Goal: Task Accomplishment & Management: Manage account settings

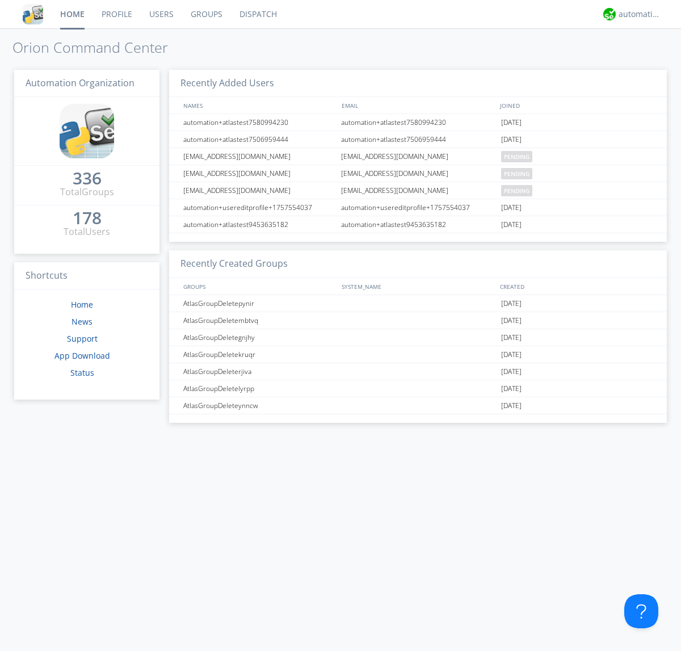
click at [161, 14] on link "Users" at bounding box center [161, 14] width 41 height 28
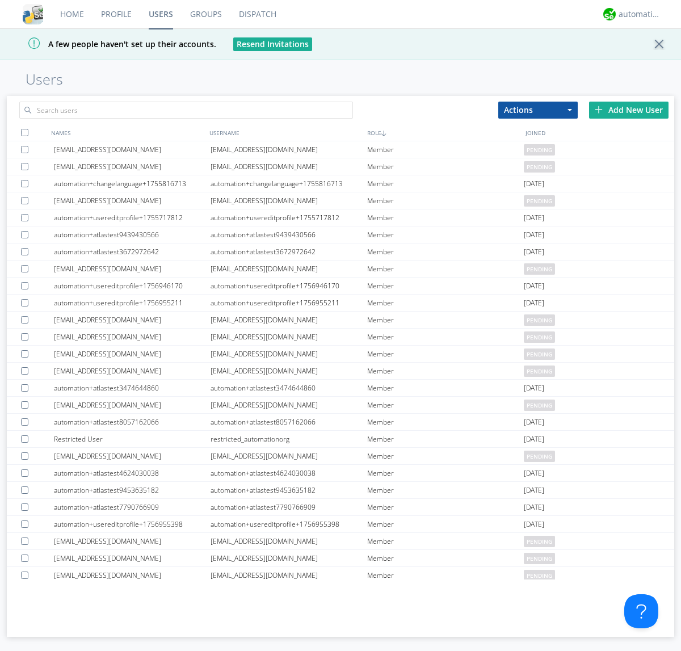
click at [629, 110] on div "Add New User" at bounding box center [628, 110] width 79 height 17
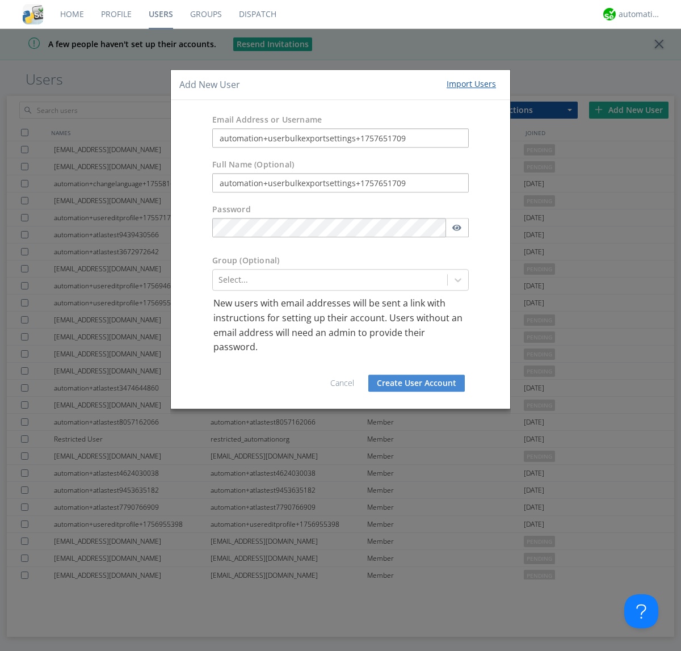
click at [417, 383] on button "Create User Account" at bounding box center [416, 383] width 97 height 17
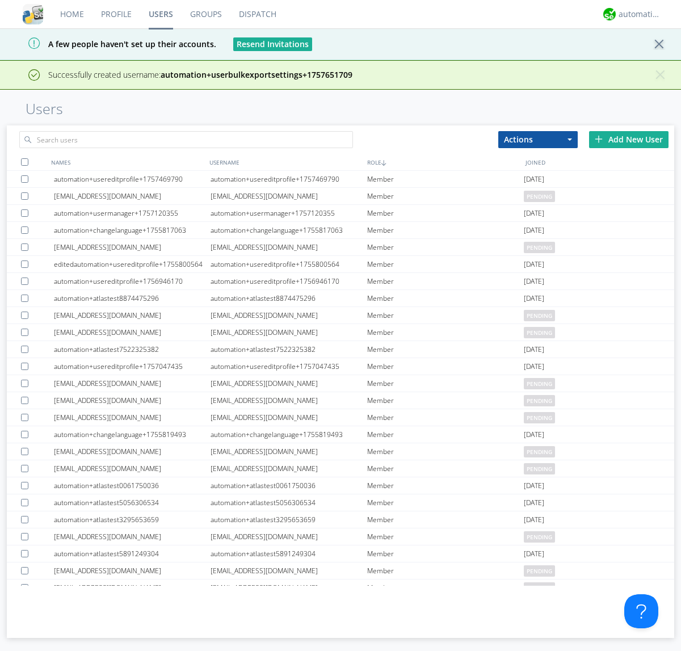
click at [629, 139] on div "Add New User" at bounding box center [628, 139] width 79 height 17
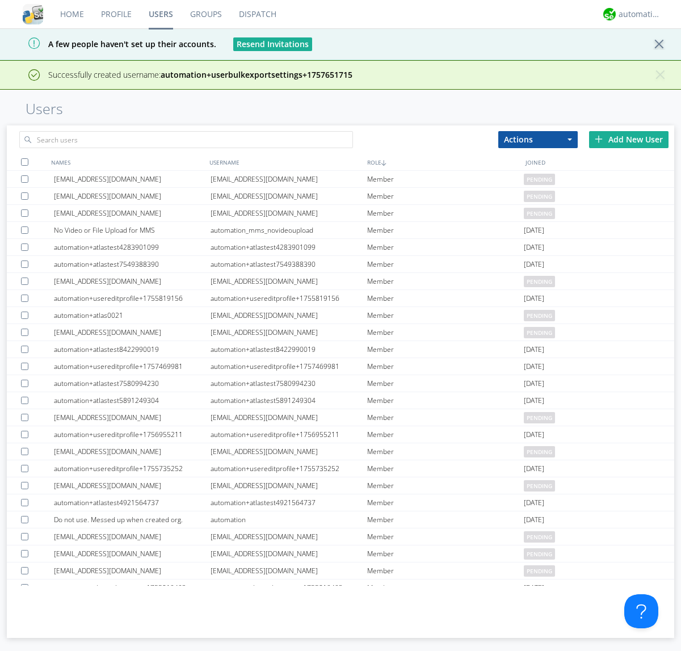
click at [629, 139] on div "Add New User" at bounding box center [628, 139] width 79 height 17
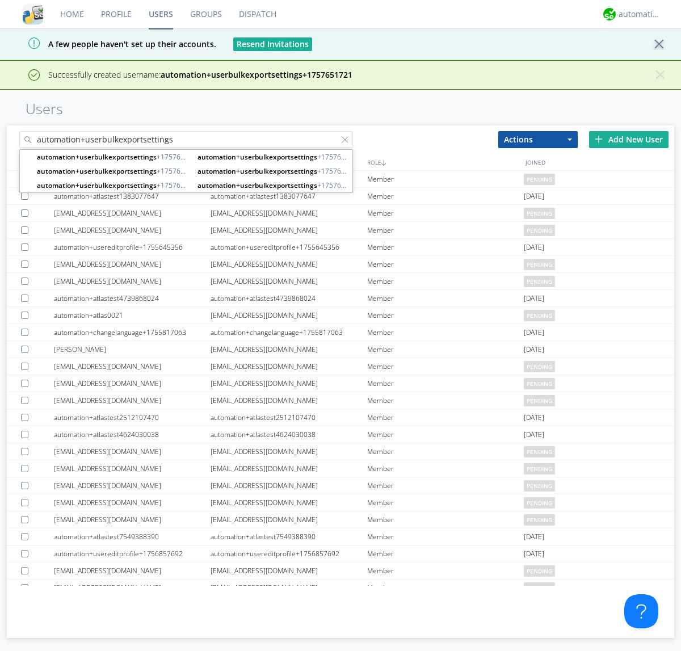
type input "automation+userbulkexportsettings"
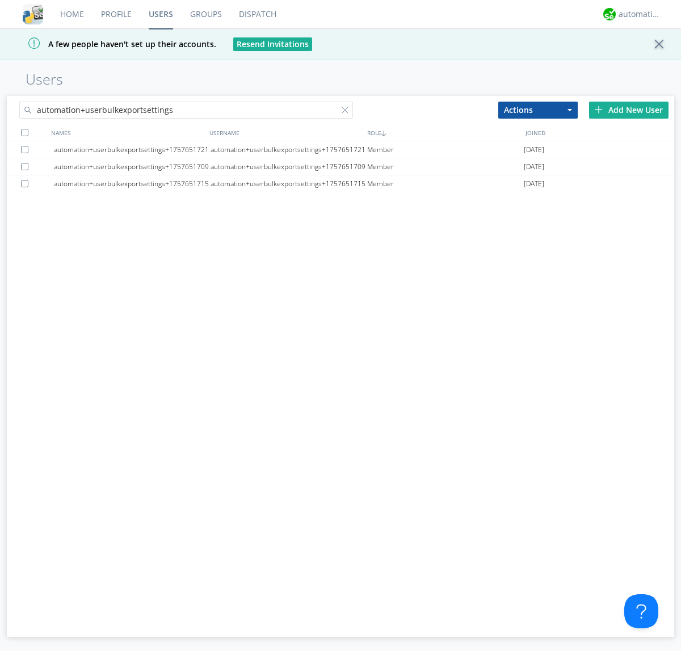
click at [24, 132] on div at bounding box center [24, 132] width 7 height 7
click at [538, 110] on button "Actions" at bounding box center [537, 110] width 79 height 17
click at [0, 0] on link "Export Users" at bounding box center [0, 0] width 0 height 0
click at [347, 112] on div at bounding box center [347, 112] width 11 height 11
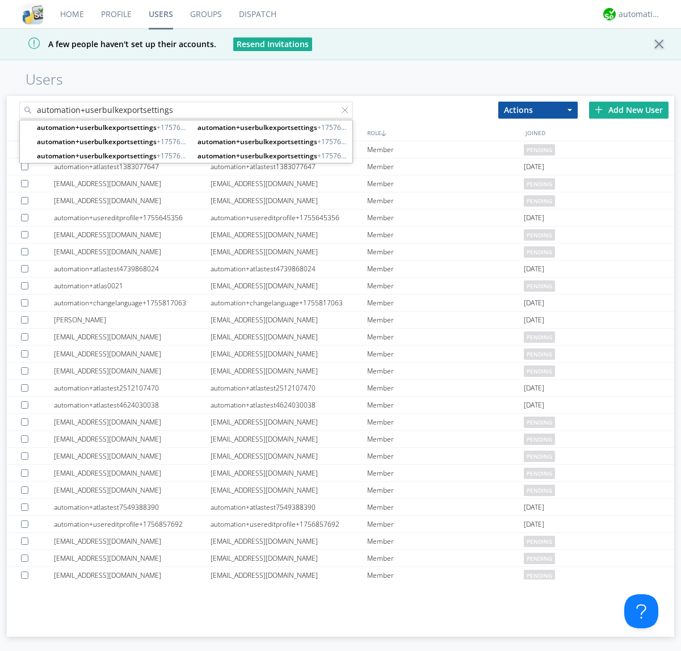
type input "automation+userbulkexportsettings"
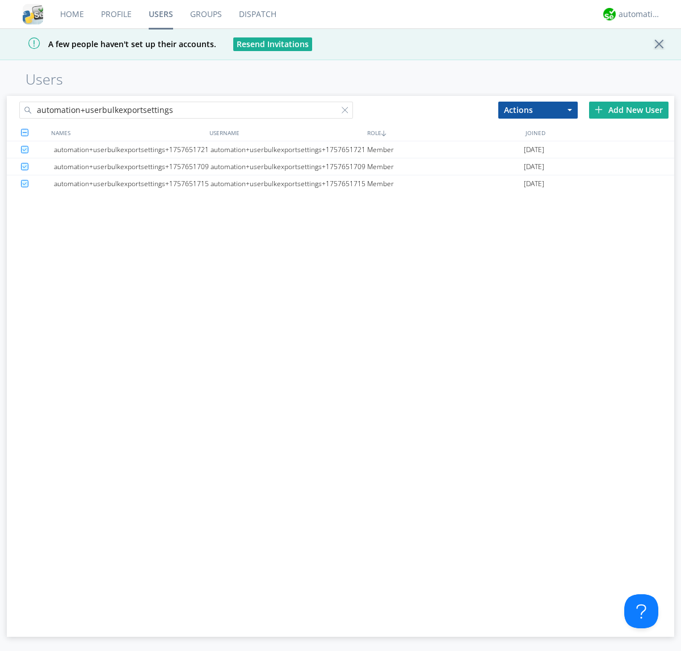
click at [538, 110] on button "Actions" at bounding box center [537, 110] width 79 height 17
click at [0, 0] on link "Delete User" at bounding box center [0, 0] width 0 height 0
